Goal: Use online tool/utility: Use online tool/utility

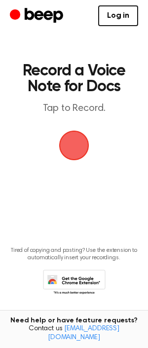
click at [70, 136] on span "button" at bounding box center [74, 146] width 30 height 30
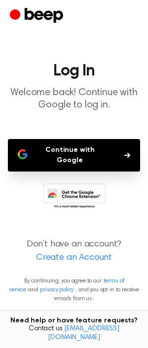
click at [59, 145] on button "Continue with Google" at bounding box center [74, 155] width 132 height 33
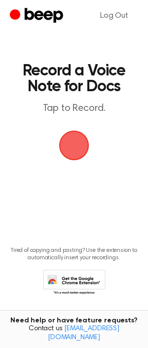
click at [69, 147] on span "button" at bounding box center [74, 146] width 28 height 28
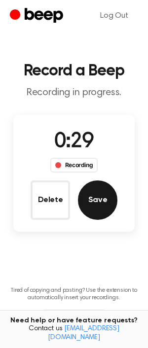
click at [105, 201] on button "Save" at bounding box center [97, 199] width 39 height 39
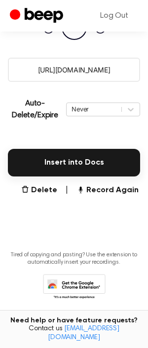
scroll to position [165, 0]
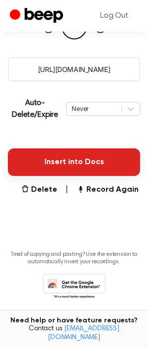
click at [71, 165] on button "Insert into Docs" at bounding box center [74, 162] width 132 height 28
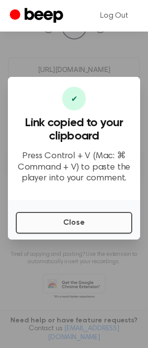
click at [63, 220] on button "Close" at bounding box center [74, 223] width 116 height 22
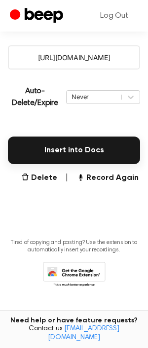
scroll to position [177, 0]
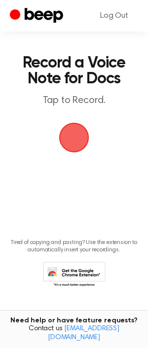
scroll to position [8, 0]
